Goal: Information Seeking & Learning: Learn about a topic

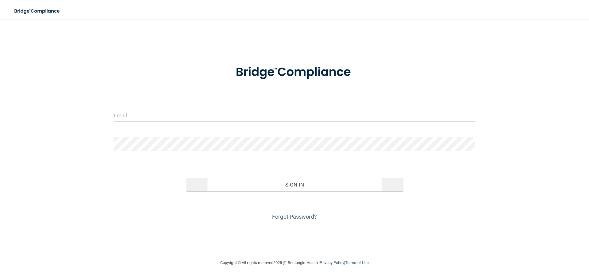
type input "[PERSON_NAME][EMAIL_ADDRESS][DOMAIN_NAME]"
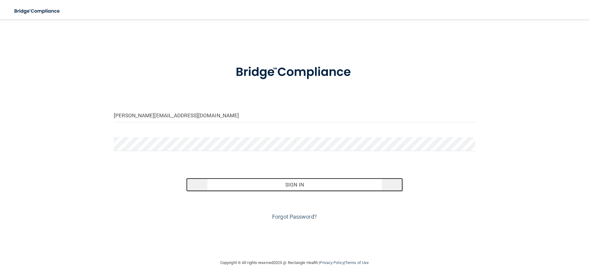
click at [269, 187] on button "Sign In" at bounding box center [294, 184] width 217 height 13
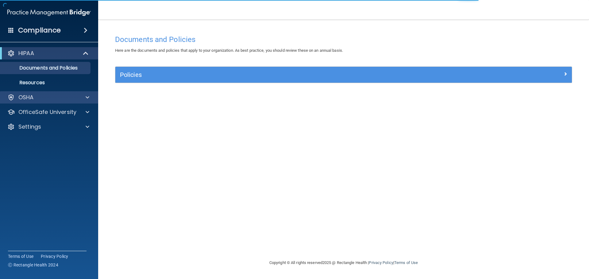
click at [52, 102] on div "OSHA" at bounding box center [49, 97] width 98 height 12
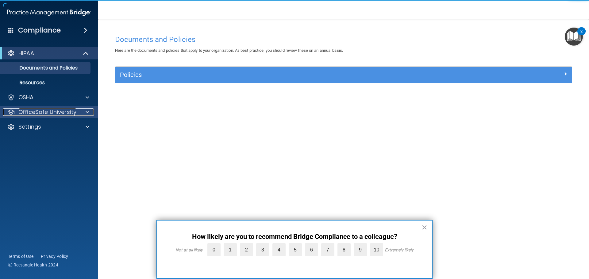
click at [71, 111] on p "OfficeSafe University" at bounding box center [47, 112] width 58 height 7
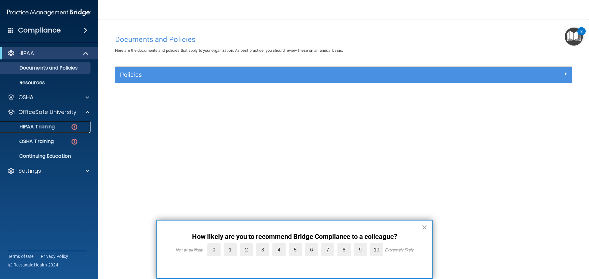
click at [54, 125] on p "HIPAA Training" at bounding box center [29, 127] width 51 height 6
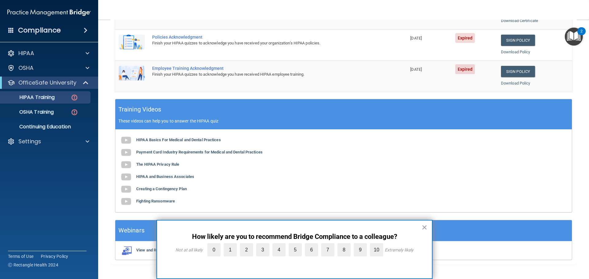
scroll to position [182, 0]
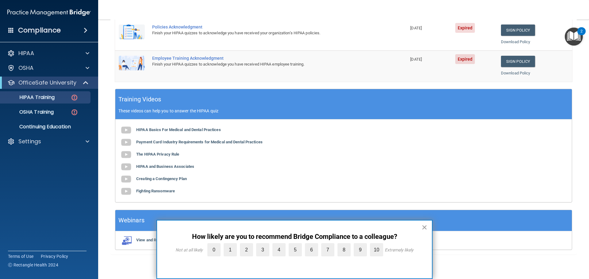
click at [425, 226] on button "×" at bounding box center [424, 228] width 6 height 10
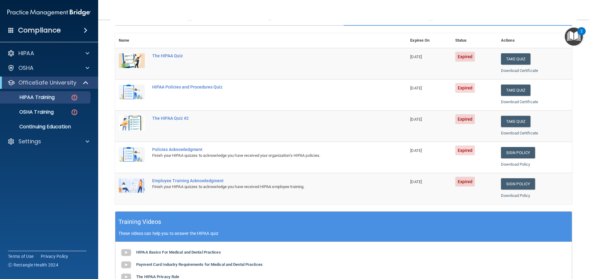
scroll to position [29, 0]
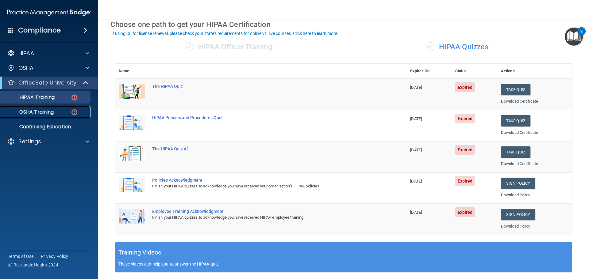
click at [56, 114] on div "OSHA Training" at bounding box center [46, 112] width 84 height 6
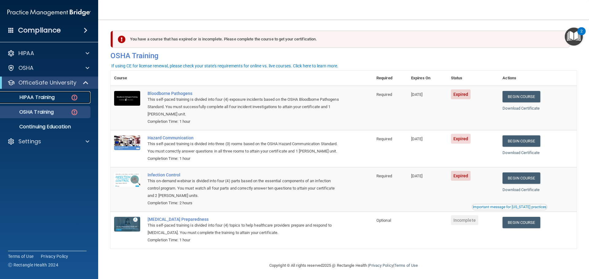
click at [61, 95] on div "HIPAA Training" at bounding box center [46, 97] width 84 height 6
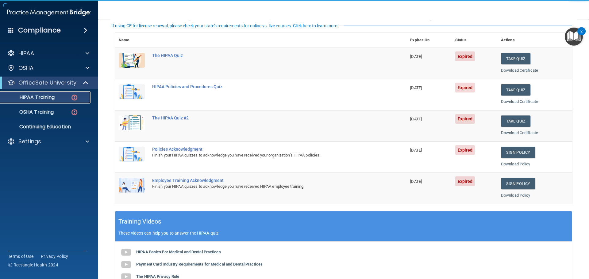
scroll to position [61, 0]
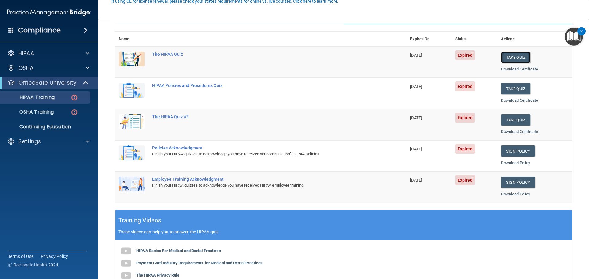
click at [519, 57] on button "Take Quiz" at bounding box center [515, 57] width 29 height 11
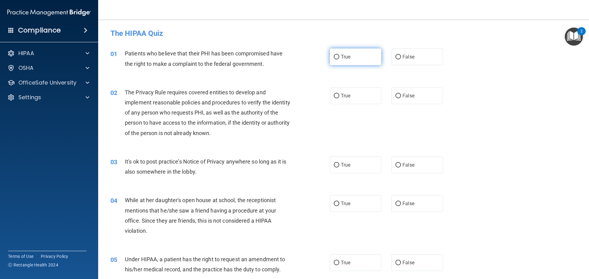
click at [345, 57] on span "True" at bounding box center [346, 57] width 10 height 6
click at [339, 57] on input "True" at bounding box center [337, 57] width 6 height 5
radio input "true"
click at [403, 96] on span "False" at bounding box center [408, 96] width 12 height 6
click at [401, 96] on input "False" at bounding box center [398, 96] width 6 height 5
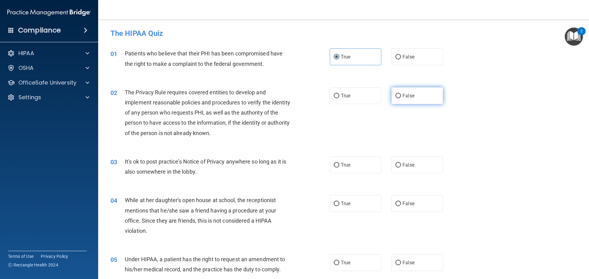
radio input "true"
click at [352, 165] on label "True" at bounding box center [356, 165] width 52 height 17
click at [339, 165] on input "True" at bounding box center [337, 165] width 6 height 5
radio input "true"
click at [410, 207] on label "False" at bounding box center [417, 203] width 52 height 17
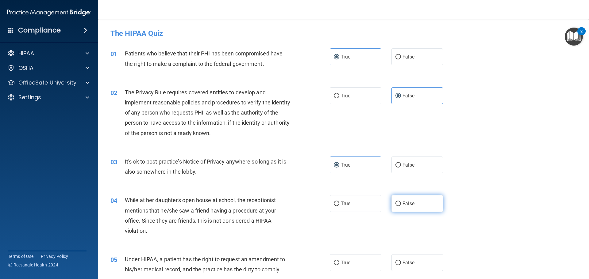
click at [401, 206] on input "False" at bounding box center [398, 204] width 6 height 5
radio input "true"
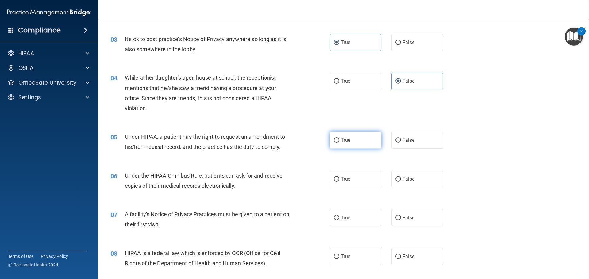
click at [363, 144] on label "True" at bounding box center [356, 140] width 52 height 17
click at [339, 143] on input "True" at bounding box center [337, 140] width 6 height 5
radio input "true"
click at [412, 185] on label "False" at bounding box center [417, 179] width 52 height 17
click at [401, 182] on input "False" at bounding box center [398, 179] width 6 height 5
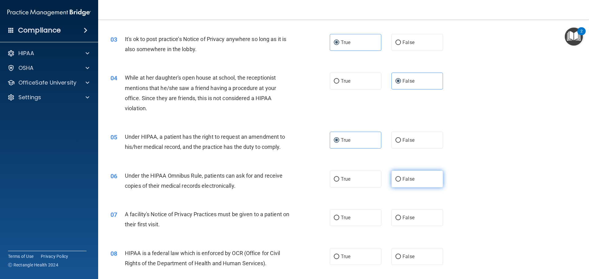
radio input "true"
click at [358, 219] on label "True" at bounding box center [356, 217] width 52 height 17
click at [339, 219] on input "True" at bounding box center [337, 218] width 6 height 5
radio input "true"
click at [407, 256] on span "False" at bounding box center [408, 257] width 12 height 6
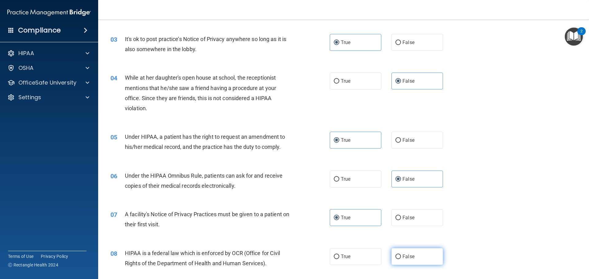
click at [401, 256] on input "False" at bounding box center [398, 257] width 6 height 5
radio input "true"
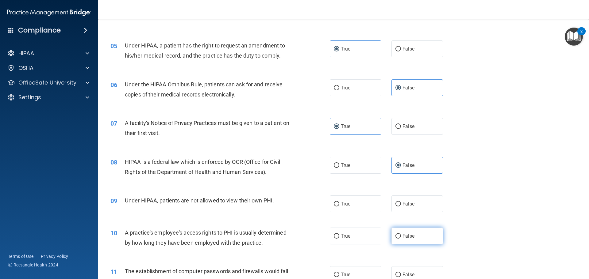
scroll to position [215, 0]
click at [357, 209] on label "True" at bounding box center [356, 203] width 52 height 17
click at [339, 206] on input "True" at bounding box center [337, 203] width 6 height 5
radio input "true"
click at [409, 232] on label "False" at bounding box center [417, 235] width 52 height 17
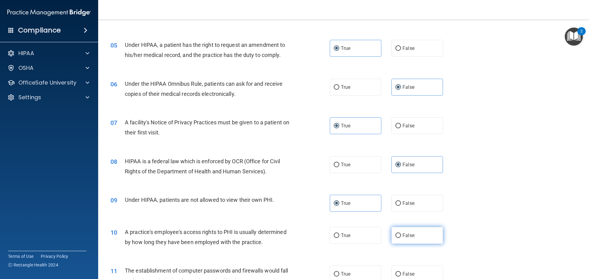
click at [401, 234] on input "False" at bounding box center [398, 236] width 6 height 5
radio input "true"
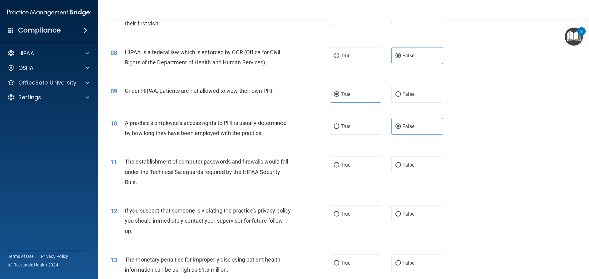
scroll to position [337, 0]
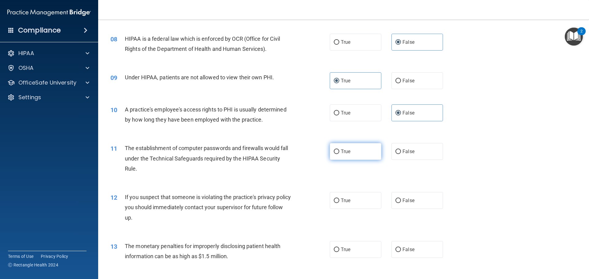
click at [351, 155] on label "True" at bounding box center [356, 151] width 52 height 17
click at [339, 154] on input "True" at bounding box center [337, 152] width 6 height 5
radio input "true"
click at [423, 201] on label "False" at bounding box center [417, 200] width 52 height 17
click at [401, 201] on input "False" at bounding box center [398, 201] width 6 height 5
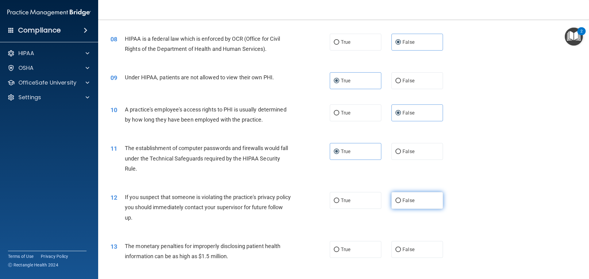
radio input "true"
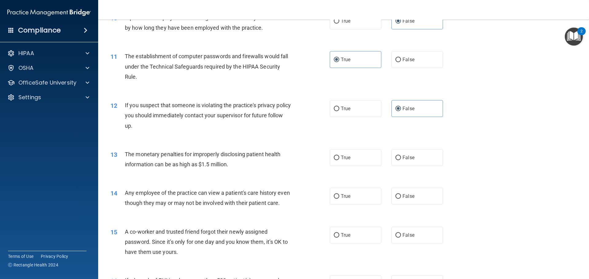
click at [350, 171] on div "13 The monetary penalties for improperly disclosing patient health information …" at bounding box center [343, 161] width 475 height 39
drag, startPoint x: 368, startPoint y: 164, endPoint x: 424, endPoint y: 184, distance: 59.9
click at [370, 165] on label "True" at bounding box center [356, 157] width 52 height 17
click at [339, 160] on input "True" at bounding box center [337, 158] width 6 height 5
radio input "true"
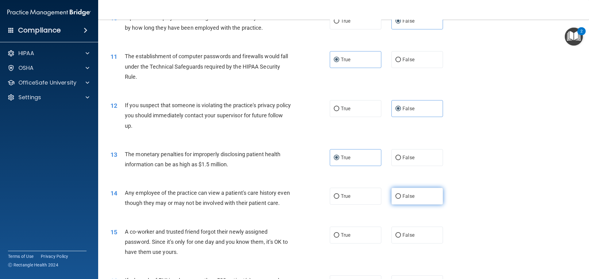
click at [427, 194] on label "False" at bounding box center [417, 196] width 52 height 17
click at [401, 194] on input "False" at bounding box center [398, 196] width 6 height 5
radio input "true"
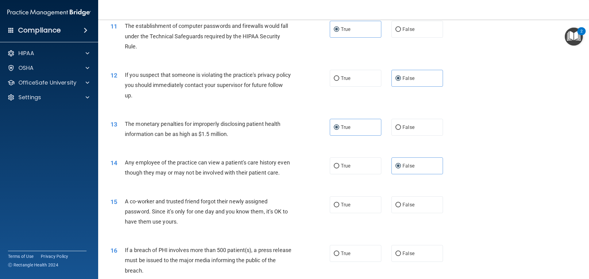
scroll to position [521, 0]
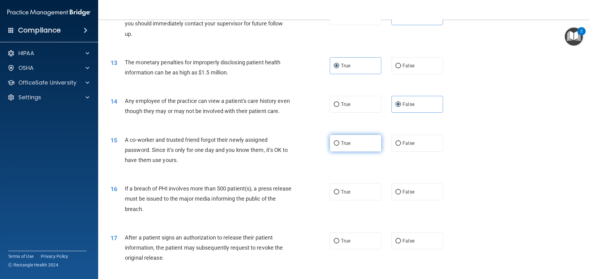
click at [358, 152] on label "True" at bounding box center [356, 143] width 52 height 17
click at [339, 146] on input "True" at bounding box center [337, 143] width 6 height 5
radio input "true"
click at [422, 200] on label "False" at bounding box center [417, 192] width 52 height 17
click at [401, 195] on input "False" at bounding box center [398, 192] width 6 height 5
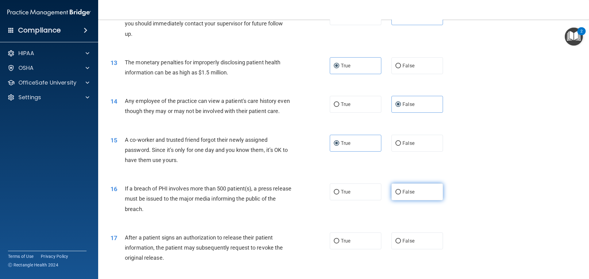
radio input "true"
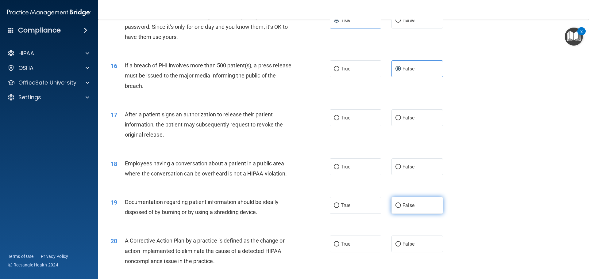
scroll to position [675, 0]
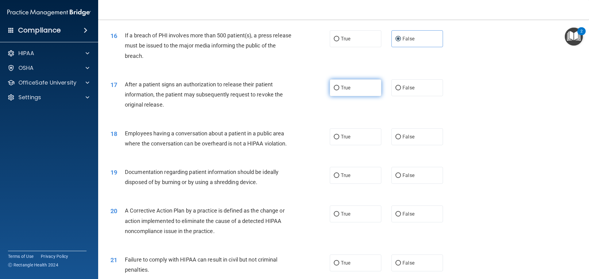
click at [361, 96] on label "True" at bounding box center [356, 87] width 52 height 17
click at [339, 90] on input "True" at bounding box center [337, 88] width 6 height 5
radio input "true"
click at [394, 141] on label "False" at bounding box center [417, 136] width 52 height 17
click at [395, 140] on input "False" at bounding box center [398, 137] width 6 height 5
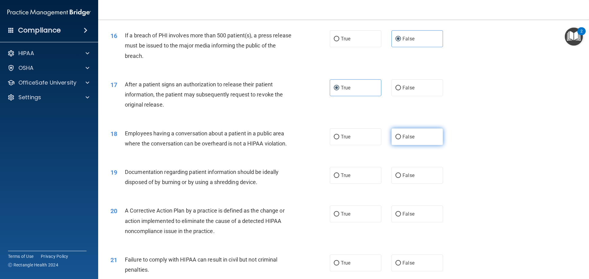
radio input "true"
click at [362, 177] on div "19 Documentation regarding patient information should be ideally disposed of by…" at bounding box center [343, 178] width 475 height 39
click at [371, 184] on label "True" at bounding box center [356, 175] width 52 height 17
click at [339, 178] on input "True" at bounding box center [337, 176] width 6 height 5
radio input "true"
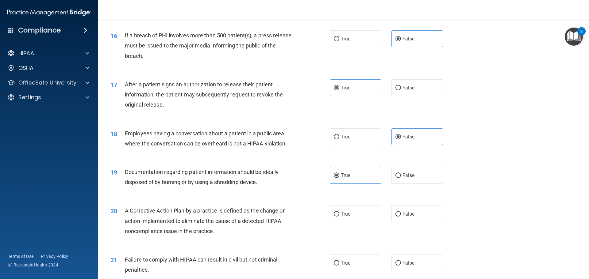
click at [414, 234] on div "20 A Corrective Action Plan by a practice is defined as the change or action im…" at bounding box center [343, 222] width 475 height 49
click at [406, 217] on span "False" at bounding box center [408, 214] width 12 height 6
click at [401, 217] on input "False" at bounding box center [398, 214] width 6 height 5
radio input "true"
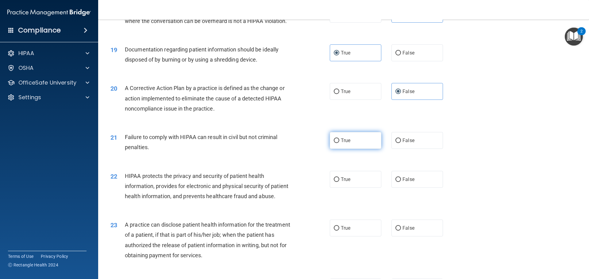
click at [348, 144] on label "True" at bounding box center [356, 140] width 52 height 17
click at [339, 143] on input "True" at bounding box center [337, 141] width 6 height 5
radio input "true"
click at [395, 182] on input "False" at bounding box center [398, 180] width 6 height 5
radio input "true"
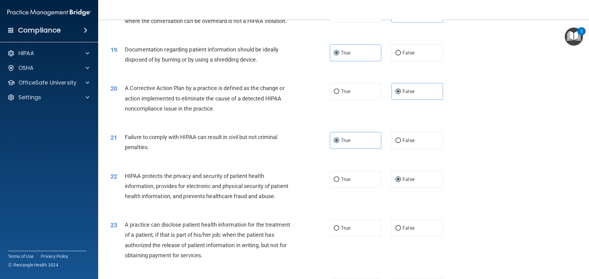
click at [360, 240] on div "23 A practice can disclose patient health information for the treatment of a pa…" at bounding box center [343, 241] width 475 height 59
click at [360, 237] on label "True" at bounding box center [356, 228] width 52 height 17
click at [339, 231] on input "True" at bounding box center [337, 228] width 6 height 5
radio input "true"
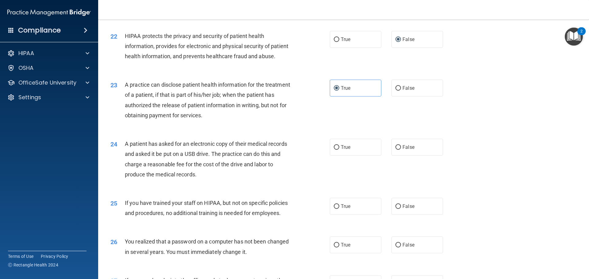
scroll to position [951, 0]
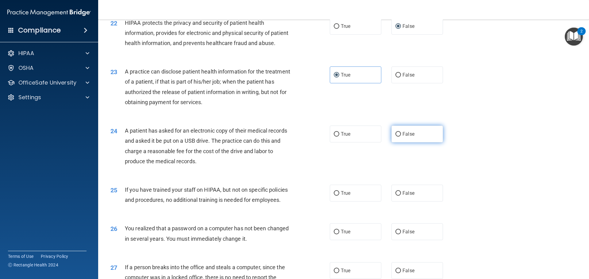
click at [405, 137] on span "False" at bounding box center [408, 134] width 12 height 6
click at [401, 137] on input "False" at bounding box center [398, 134] width 6 height 5
radio input "true"
click at [351, 202] on label "True" at bounding box center [356, 193] width 52 height 17
click at [339, 196] on input "True" at bounding box center [337, 193] width 6 height 5
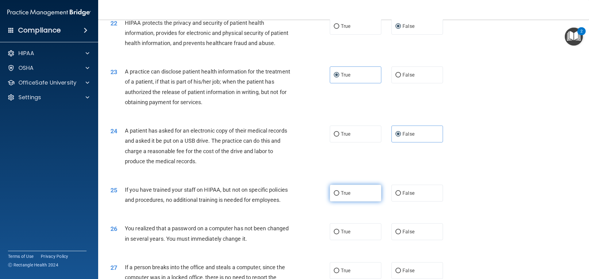
radio input "true"
click at [353, 243] on div "26 You realized that a password on a computer has not been changed in several y…" at bounding box center [343, 235] width 475 height 39
drag, startPoint x: 353, startPoint y: 249, endPoint x: 387, endPoint y: 246, distance: 34.2
click at [354, 240] on label "True" at bounding box center [356, 232] width 52 height 17
click at [339, 235] on input "True" at bounding box center [337, 232] width 6 height 5
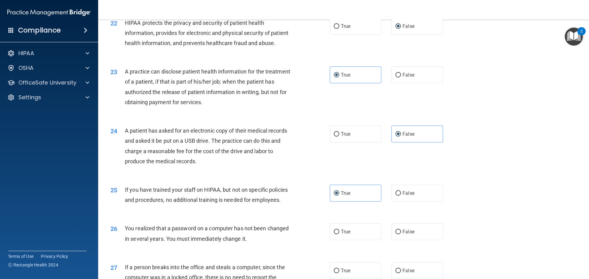
radio input "true"
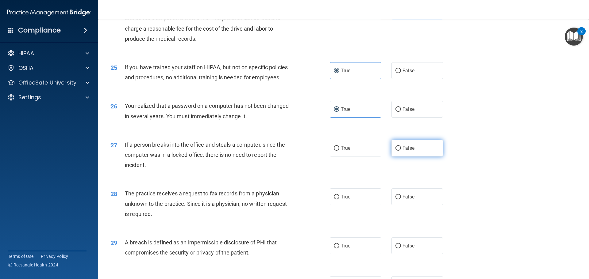
click at [412, 157] on label "False" at bounding box center [417, 148] width 52 height 17
click at [401, 151] on input "False" at bounding box center [398, 148] width 6 height 5
radio input "true"
click at [409, 200] on span "False" at bounding box center [408, 197] width 12 height 6
click at [401, 200] on input "False" at bounding box center [398, 197] width 6 height 5
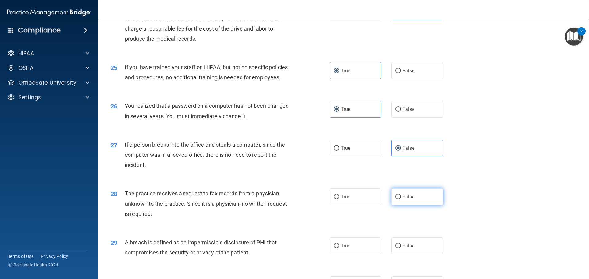
radio input "true"
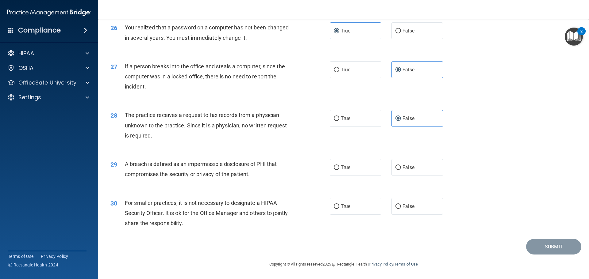
scroll to position [1172, 0]
click at [365, 163] on label "True" at bounding box center [356, 167] width 52 height 17
click at [339, 166] on input "True" at bounding box center [337, 168] width 6 height 5
radio input "true"
click at [359, 208] on label "True" at bounding box center [356, 206] width 52 height 17
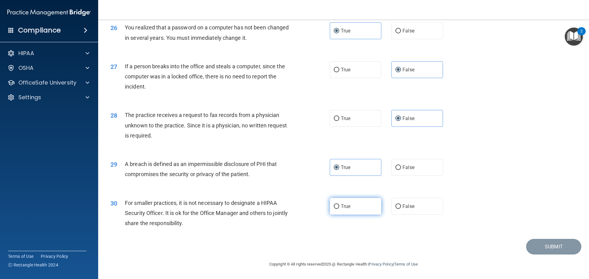
click at [339, 208] on input "True" at bounding box center [337, 207] width 6 height 5
radio input "true"
click at [538, 244] on button "Submit" at bounding box center [553, 247] width 55 height 16
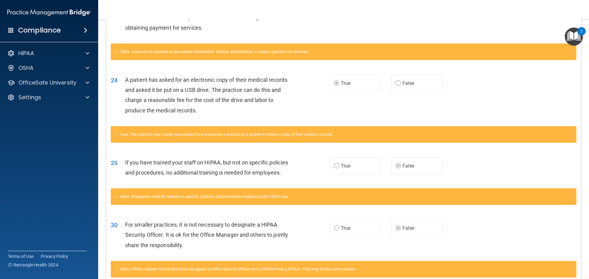
scroll to position [1066, 0]
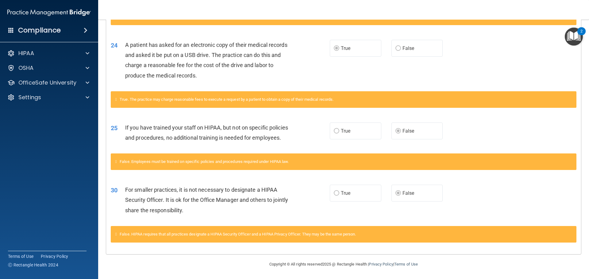
drag, startPoint x: 577, startPoint y: 1, endPoint x: 476, endPoint y: 68, distance: 121.1
click at [476, 68] on div "24 A patient has asked for an electronic copy of their medical records and aske…" at bounding box center [343, 61] width 475 height 59
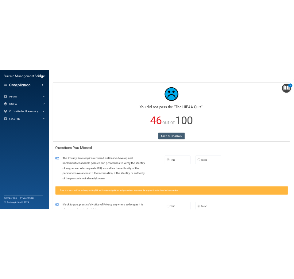
scroll to position [0, 0]
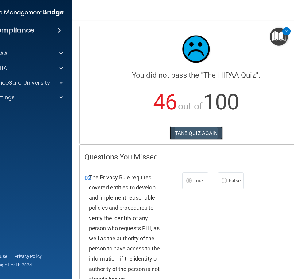
click at [199, 136] on button "TAKE QUIZ AGAIN" at bounding box center [196, 132] width 53 height 13
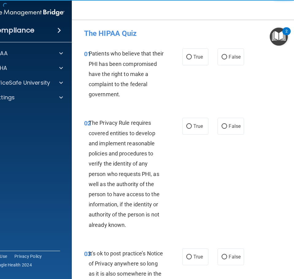
click at [274, 40] on img "Open Resource Center, 2 new notifications" at bounding box center [279, 37] width 18 height 18
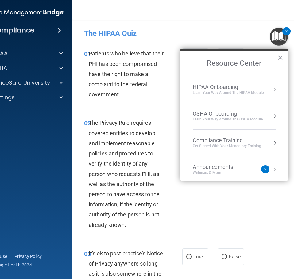
click at [274, 40] on img "Open Resource Center, 2 new notifications" at bounding box center [279, 37] width 18 height 18
